Goal: Task Accomplishment & Management: Manage account settings

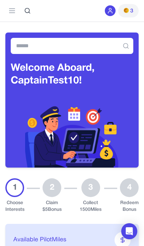
click at [128, 13] on img at bounding box center [126, 10] width 5 height 5
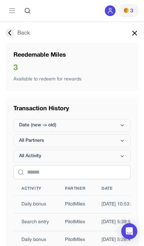
click at [11, 11] on line at bounding box center [11, 11] width 5 height 0
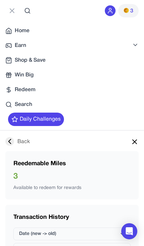
click at [9, 15] on button at bounding box center [11, 10] width 13 height 13
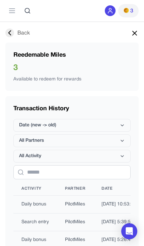
click at [10, 35] on icon at bounding box center [9, 33] width 9 height 9
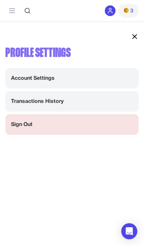
click at [120, 83] on link "Account Settings" at bounding box center [72, 78] width 134 height 20
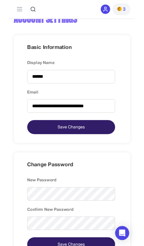
scroll to position [27, 0]
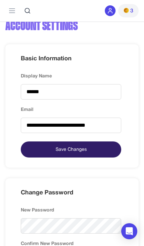
click at [93, 124] on input "**********" at bounding box center [71, 125] width 101 height 15
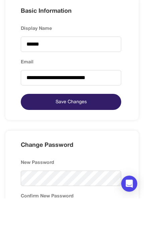
click at [132, 62] on div "**********" at bounding box center [72, 105] width 134 height 123
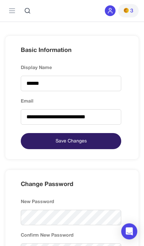
scroll to position [35, 0]
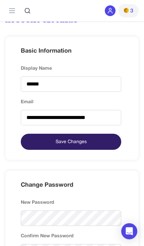
click at [6, 5] on button at bounding box center [11, 10] width 13 height 13
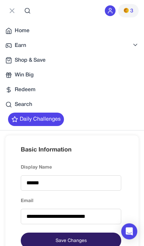
scroll to position [44, 0]
click at [7, 12] on button at bounding box center [11, 10] width 13 height 13
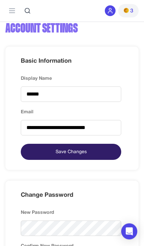
scroll to position [0, 0]
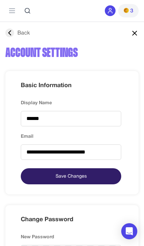
click at [10, 30] on icon at bounding box center [9, 33] width 9 height 9
